Goal: Navigation & Orientation: Find specific page/section

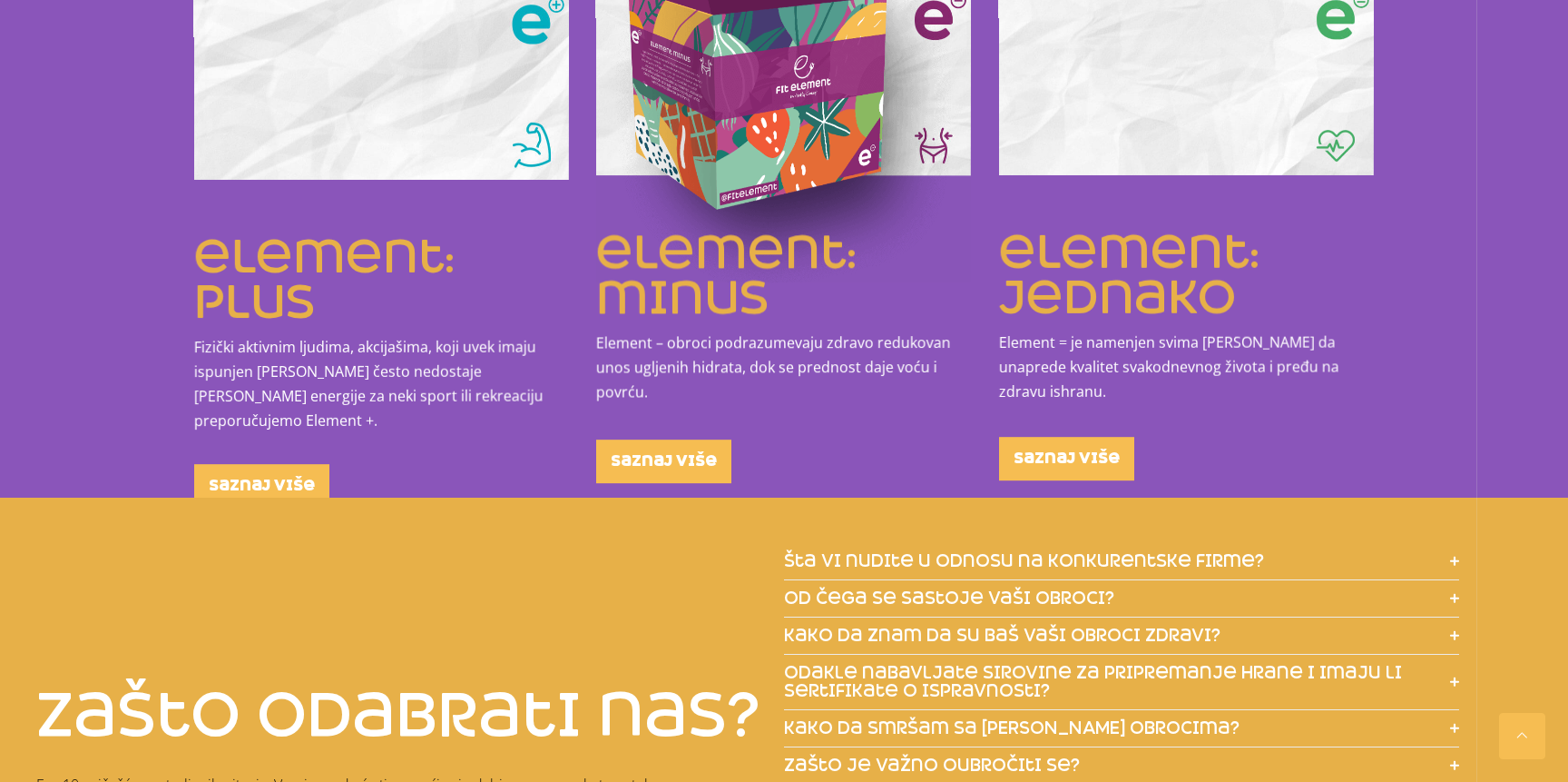
scroll to position [2236, 0]
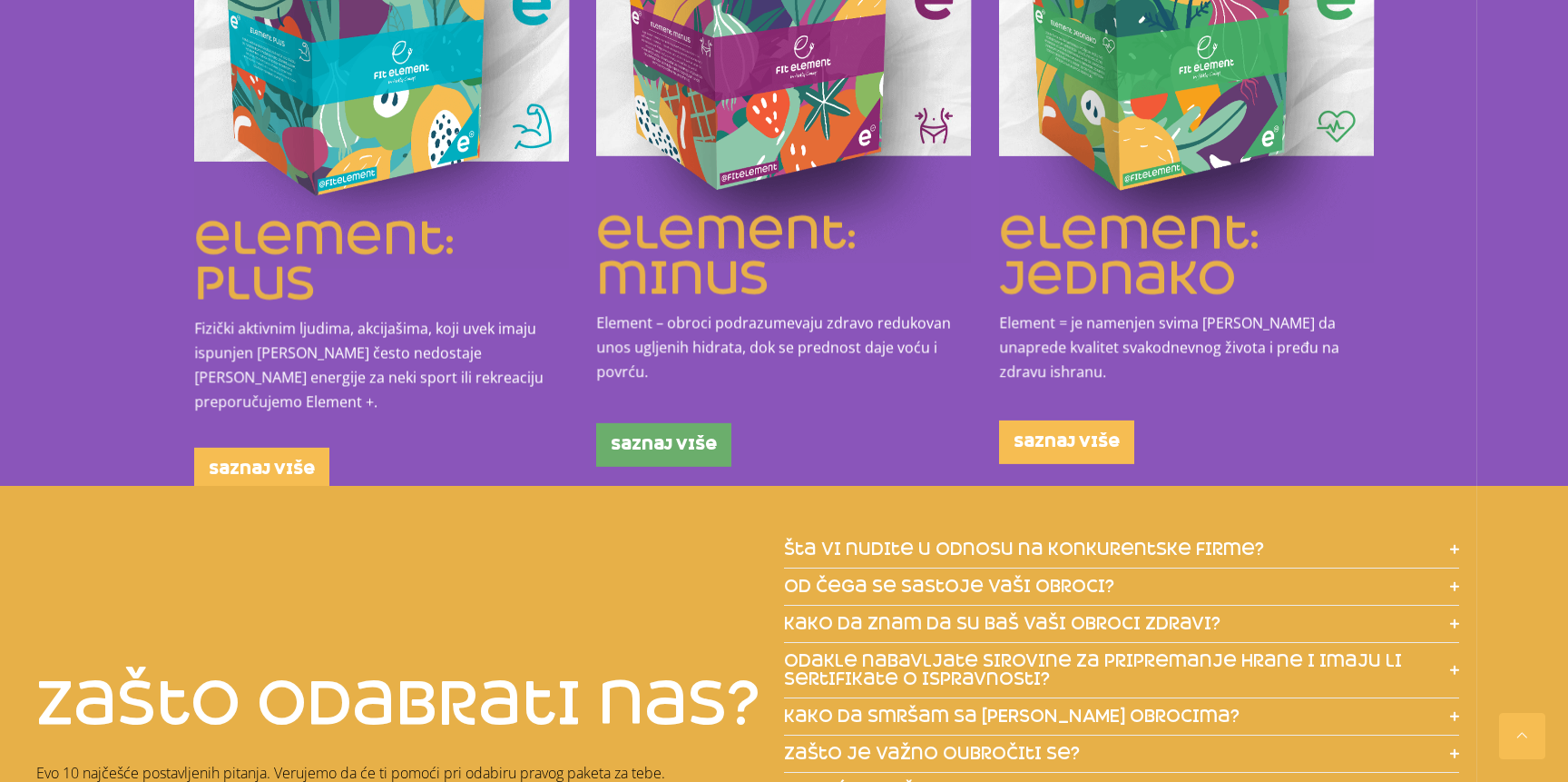
click at [699, 440] on span "saznaj više" at bounding box center [663, 444] width 106 height 14
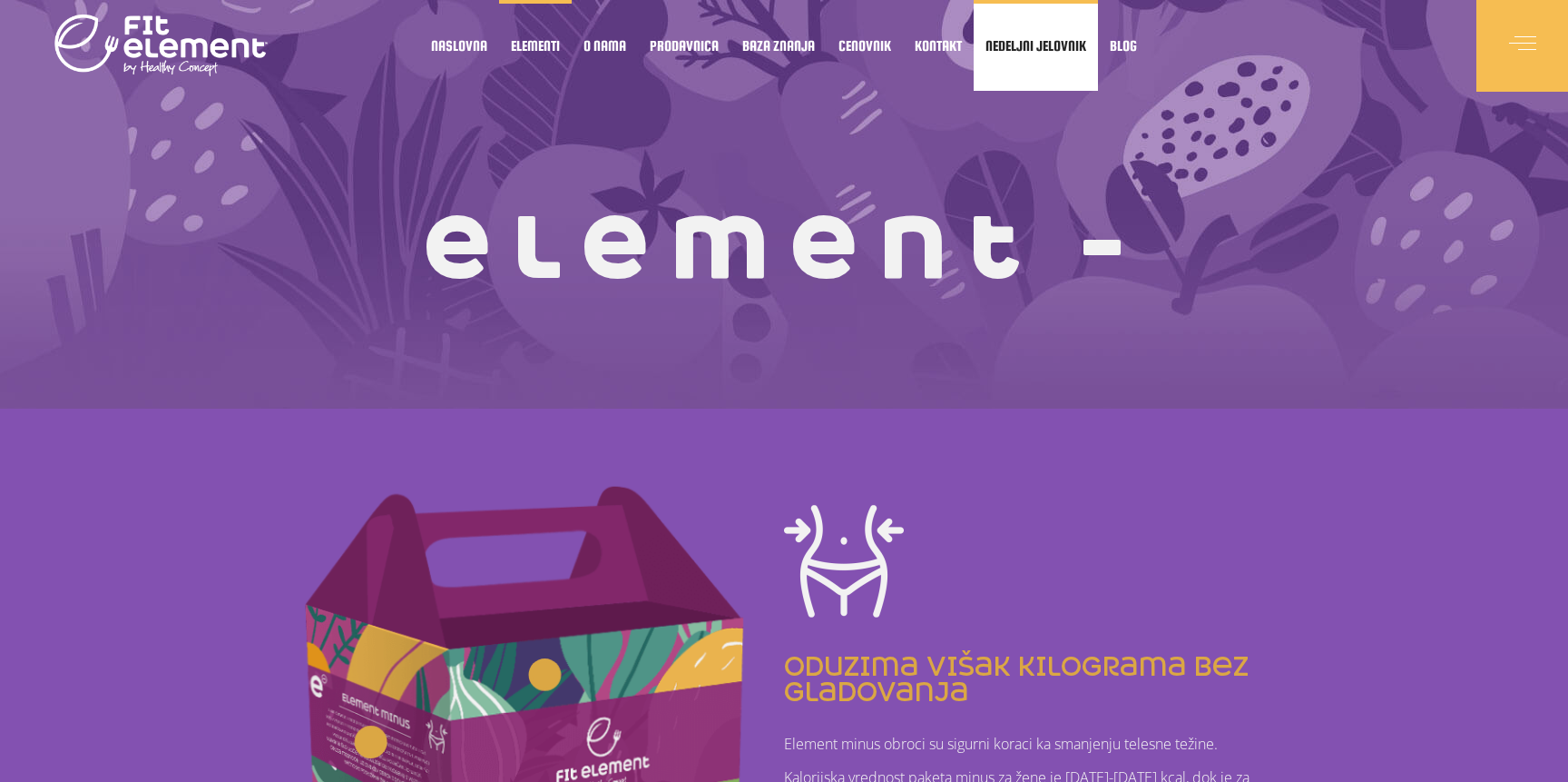
click at [1001, 50] on span "Nedeljni jelovnik" at bounding box center [1035, 45] width 101 height 9
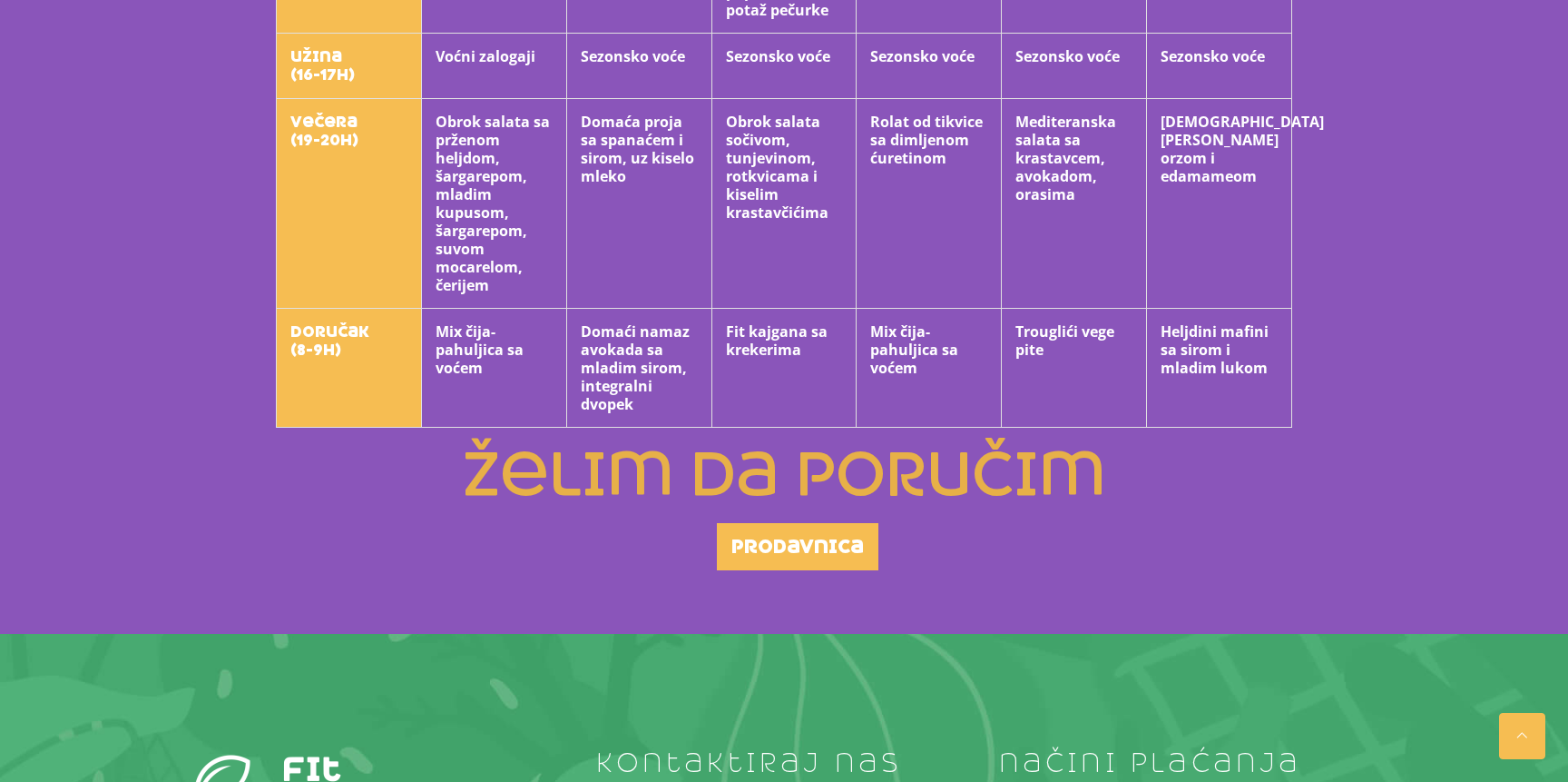
scroll to position [1214, 0]
